Goal: Information Seeking & Learning: Learn about a topic

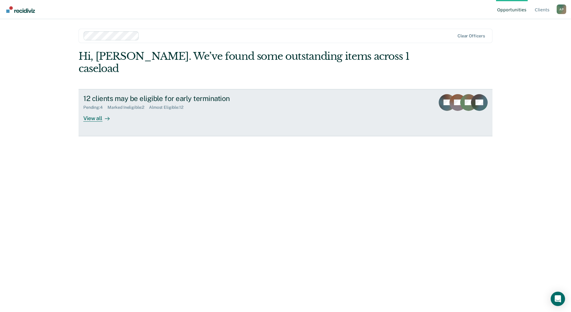
click at [92, 118] on div "View all" at bounding box center [99, 116] width 33 height 12
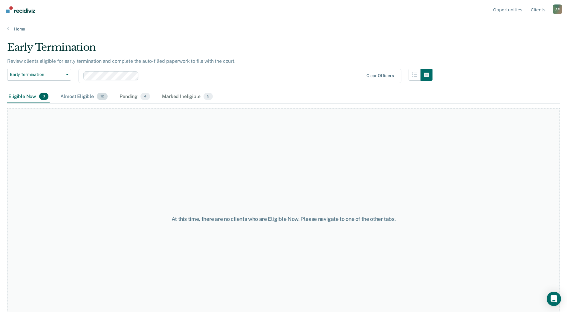
click at [77, 96] on div "Almost Eligible 12" at bounding box center [84, 96] width 50 height 13
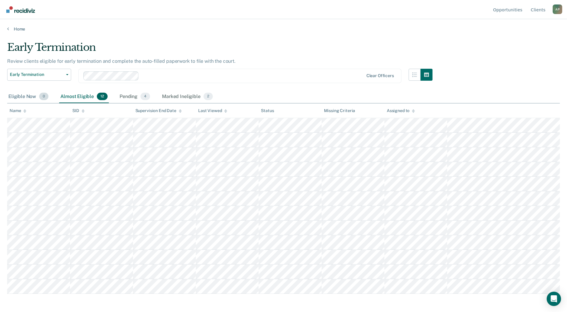
click at [22, 98] on div "Eligible Now 0" at bounding box center [28, 96] width 42 height 13
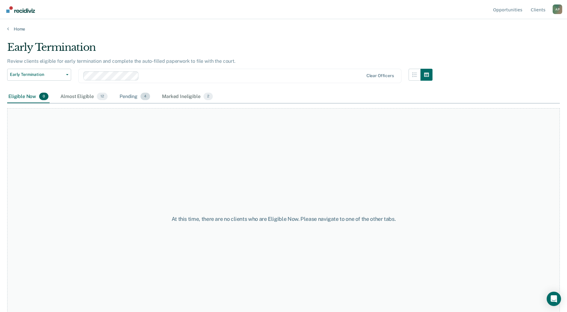
click at [136, 97] on div "Pending 4" at bounding box center [134, 96] width 33 height 13
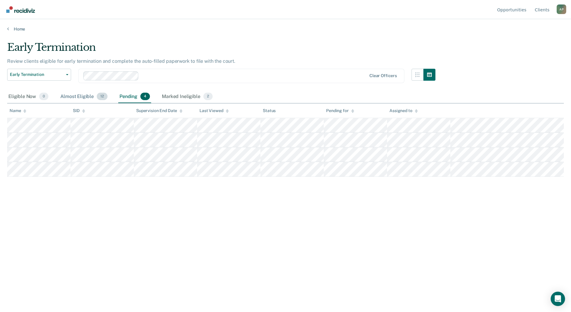
click at [80, 100] on div "Almost Eligible 12" at bounding box center [84, 96] width 50 height 13
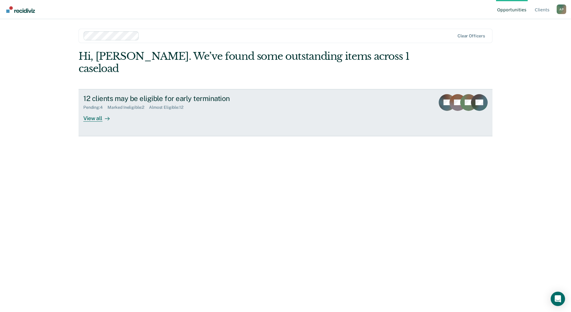
click at [93, 121] on div "View all" at bounding box center [99, 116] width 33 height 12
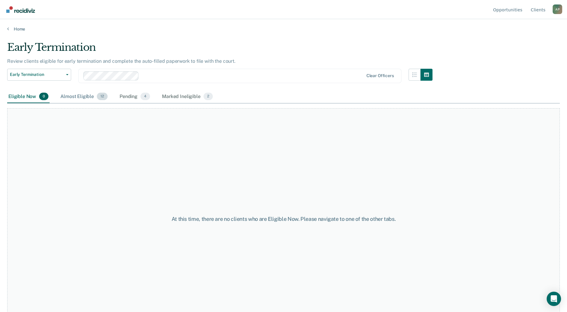
click at [71, 94] on div "Almost Eligible 12" at bounding box center [84, 96] width 50 height 13
